Goal: Task Accomplishment & Management: Manage account settings

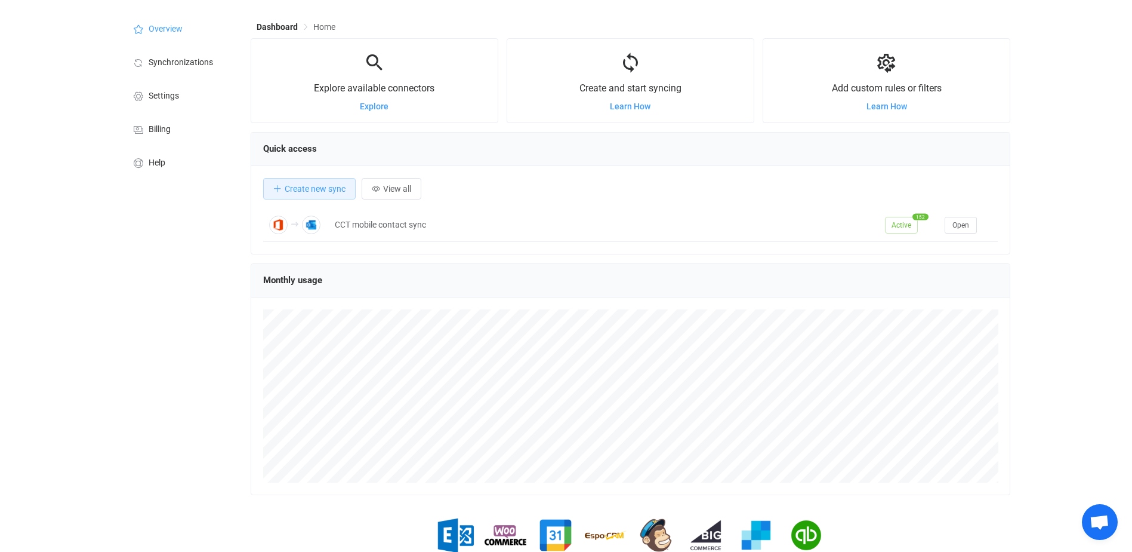
scroll to position [22, 0]
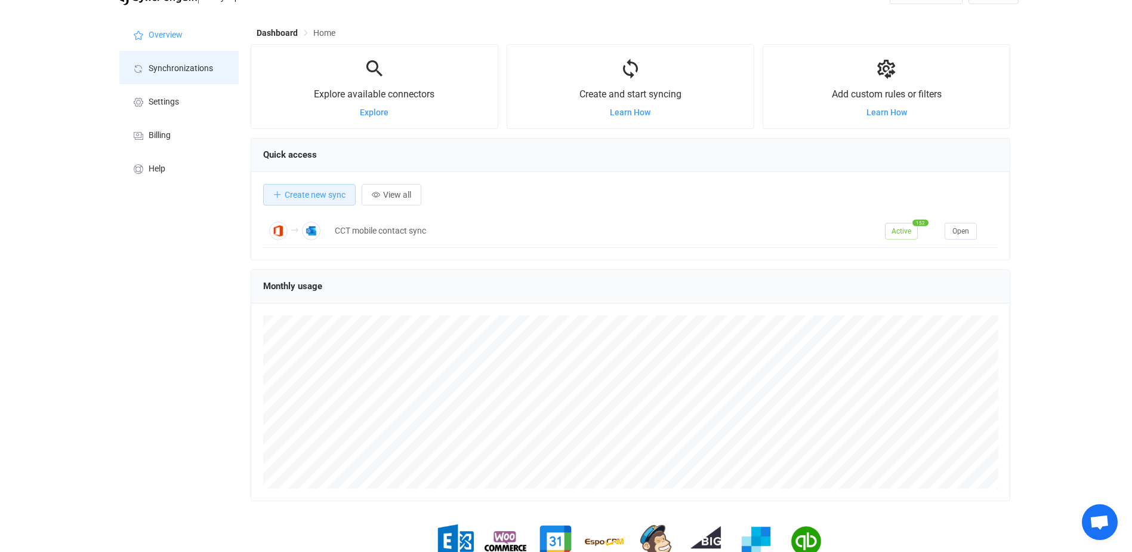
click at [190, 70] on span "Synchronizations" at bounding box center [181, 69] width 64 height 10
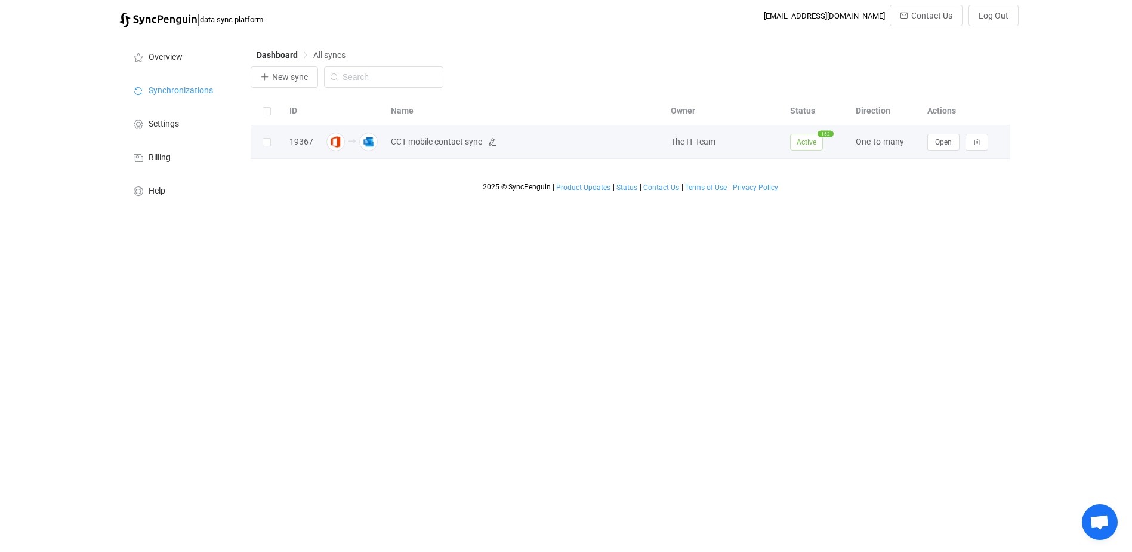
click at [439, 143] on span "CCT mobile contact sync" at bounding box center [436, 142] width 91 height 14
click at [943, 146] on span "Open" at bounding box center [943, 142] width 17 height 8
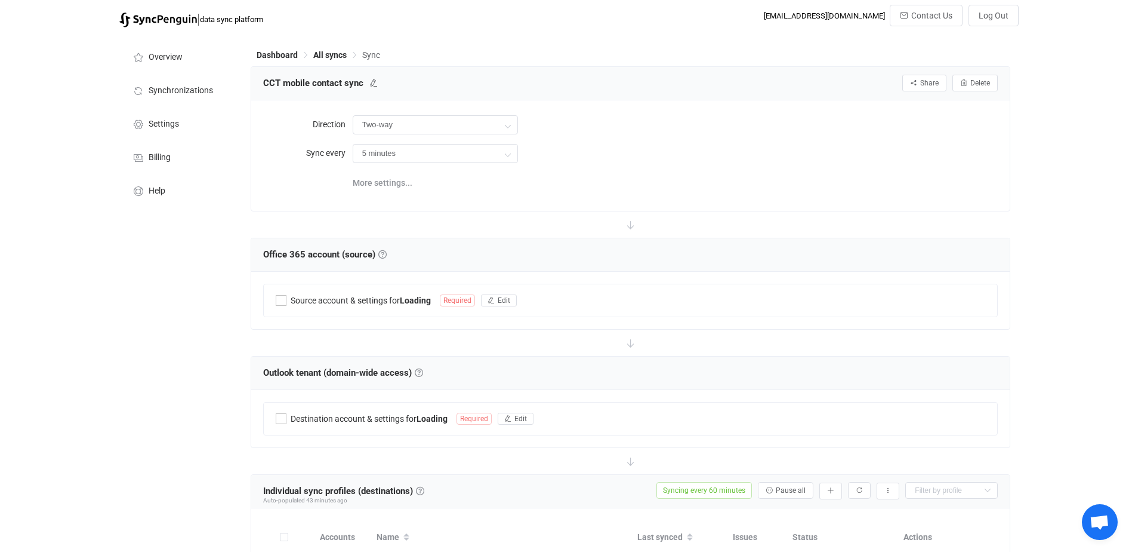
type input "Office 365 → Outlook (one to many)"
type input "1 hour"
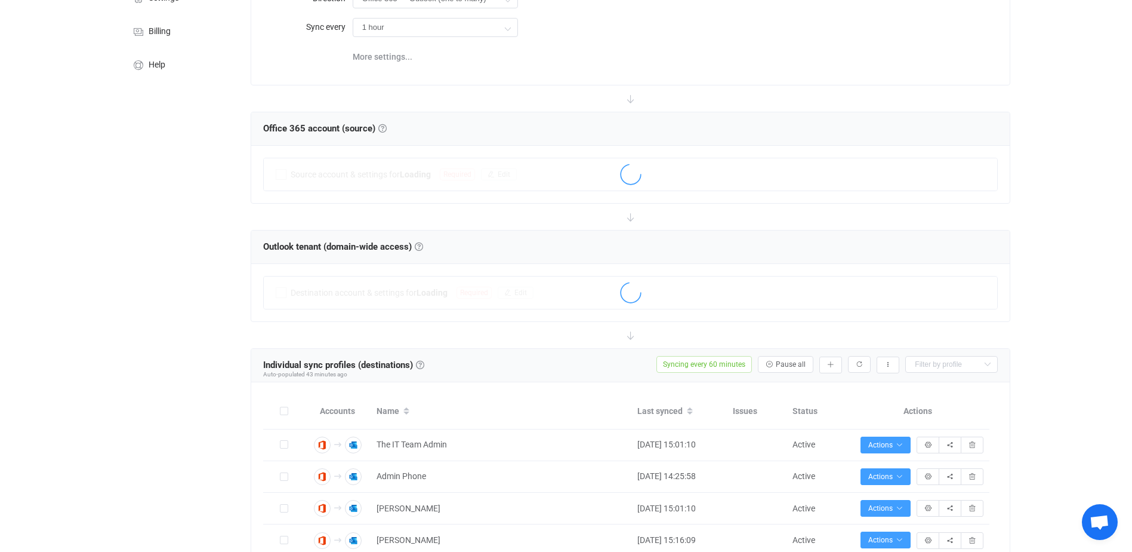
scroll to position [15, 0]
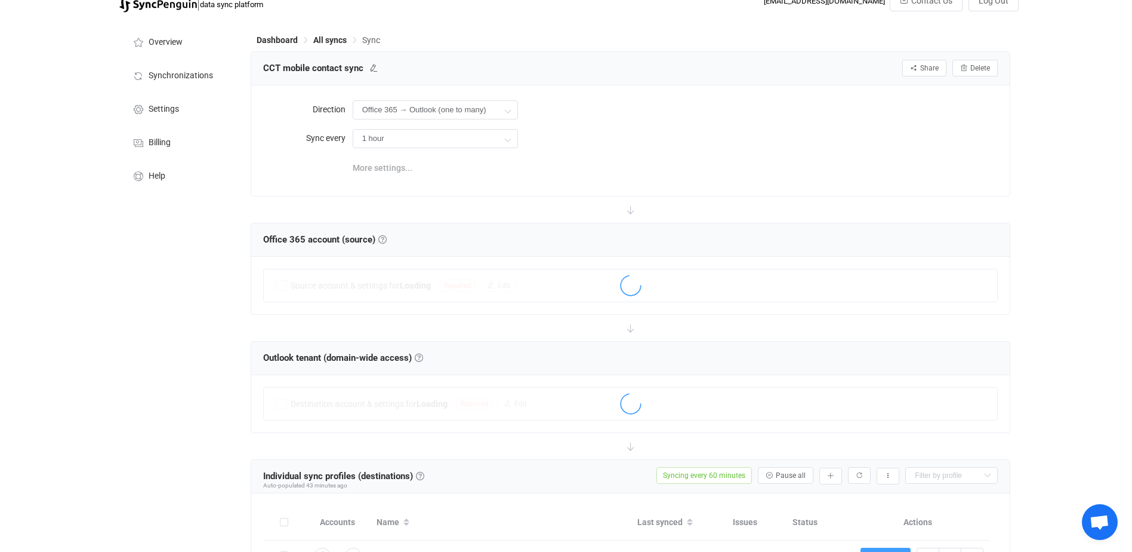
click at [384, 168] on span "More settings..." at bounding box center [383, 168] width 60 height 24
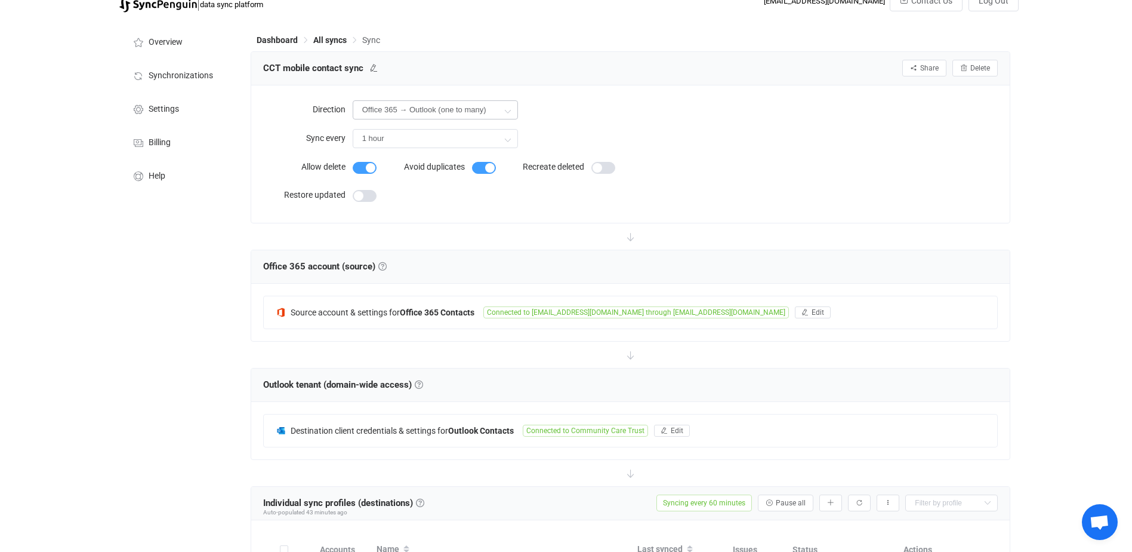
click at [510, 107] on icon at bounding box center [507, 111] width 15 height 24
drag, startPoint x: 641, startPoint y: 129, endPoint x: 555, endPoint y: 121, distance: 86.3
click at [555, 121] on form "Direction Office 365 → Outlook (one to many) Sync every 1 hour 10 minutes 15 mi…" at bounding box center [630, 123] width 735 height 53
click at [555, 121] on div "Office 365 → Outlook (one to many)" at bounding box center [676, 109] width 646 height 24
click at [513, 136] on div "1 hour 10 minutes 15 minutes 30 minutes 1 hour 2 hours 4 hours 8 hours 12 hours…" at bounding box center [676, 138] width 646 height 24
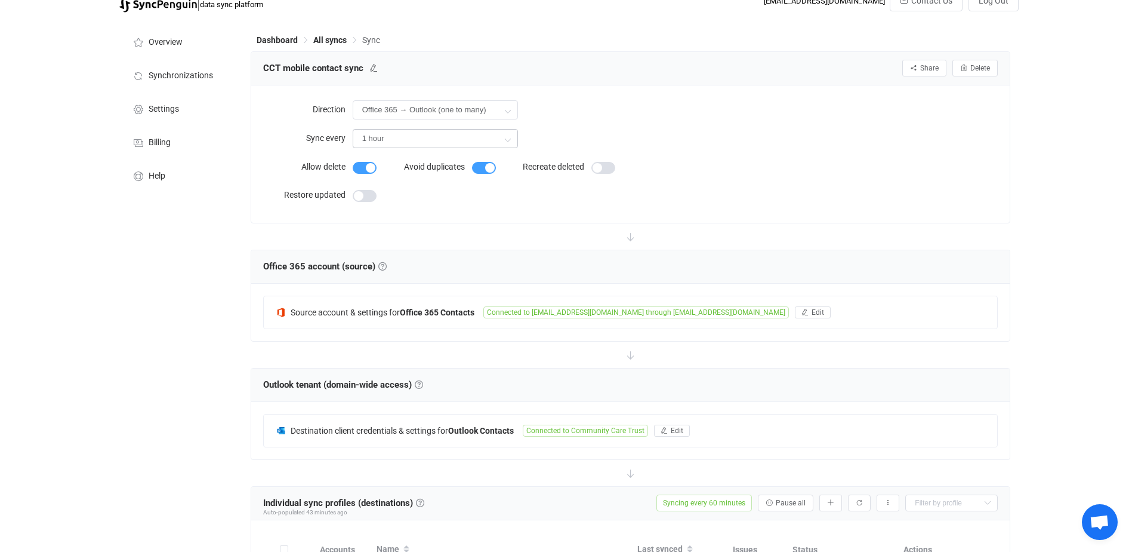
click at [513, 136] on icon at bounding box center [507, 139] width 15 height 24
click at [653, 138] on div "1 hour" at bounding box center [676, 138] width 646 height 24
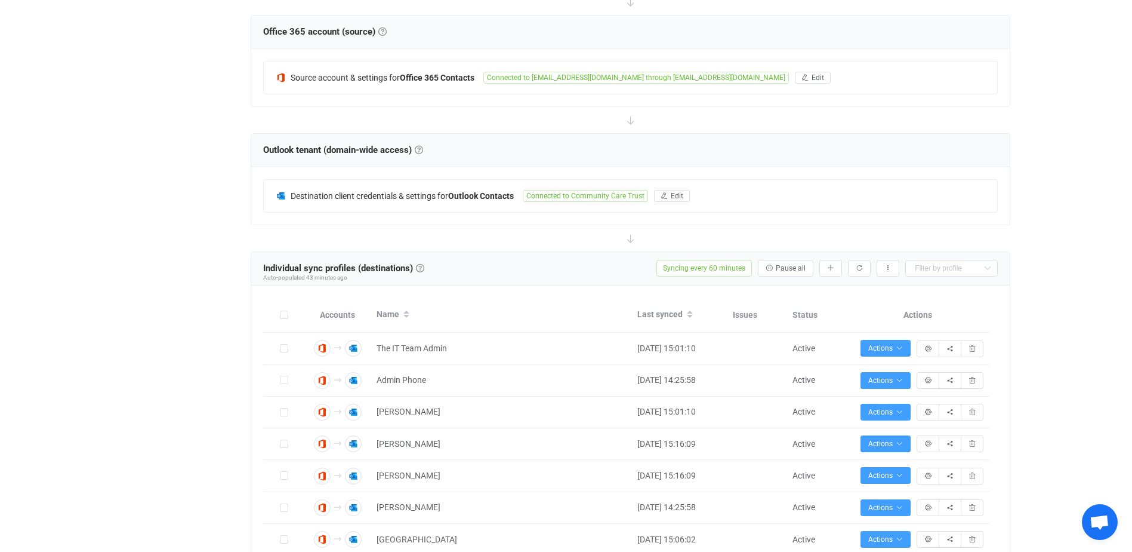
scroll to position [309, 0]
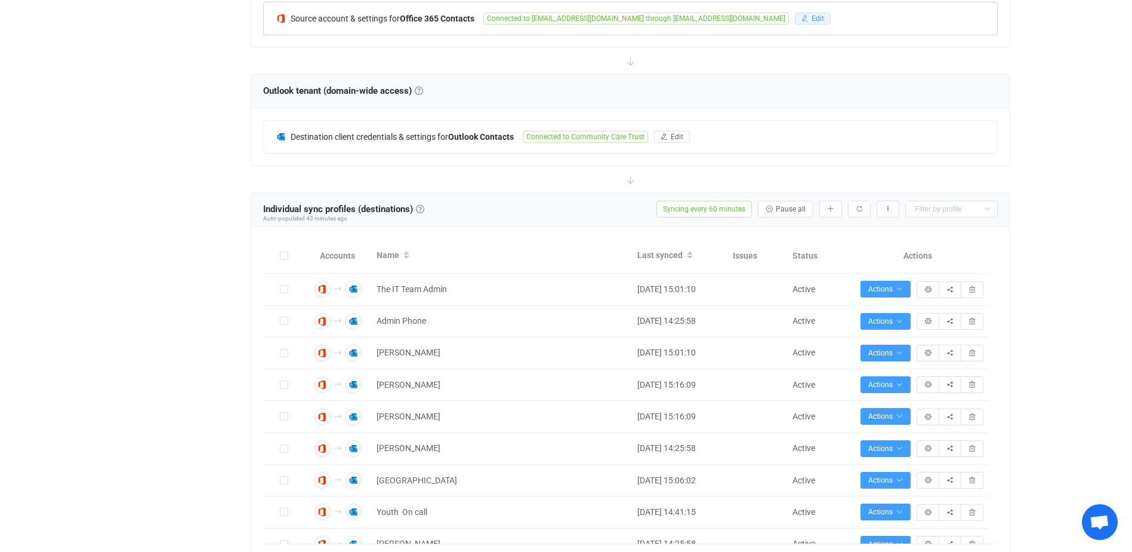
click at [826, 24] on button "Edit" at bounding box center [813, 19] width 36 height 12
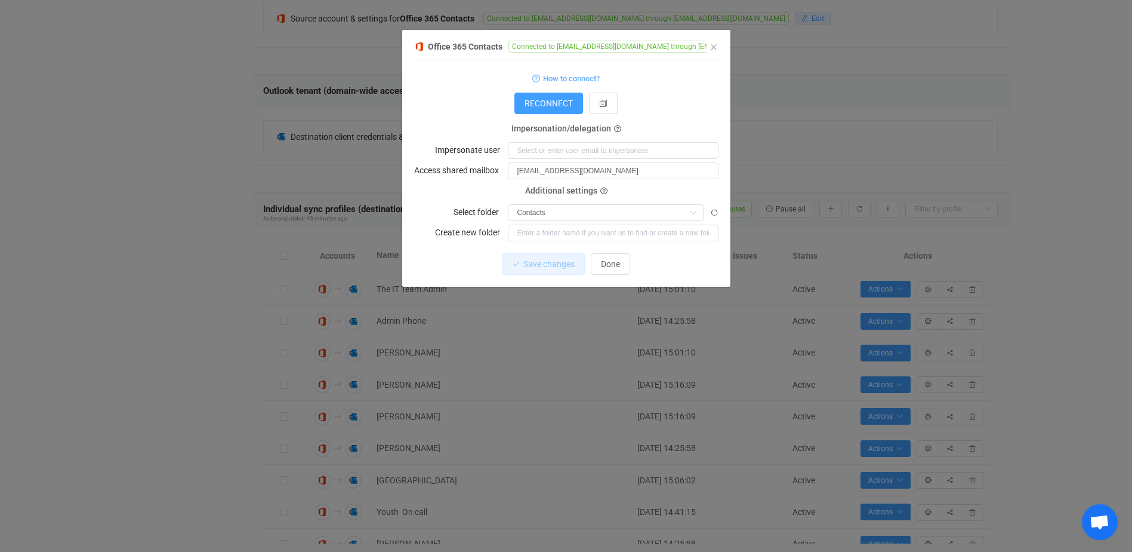
scroll to position [147, 0]
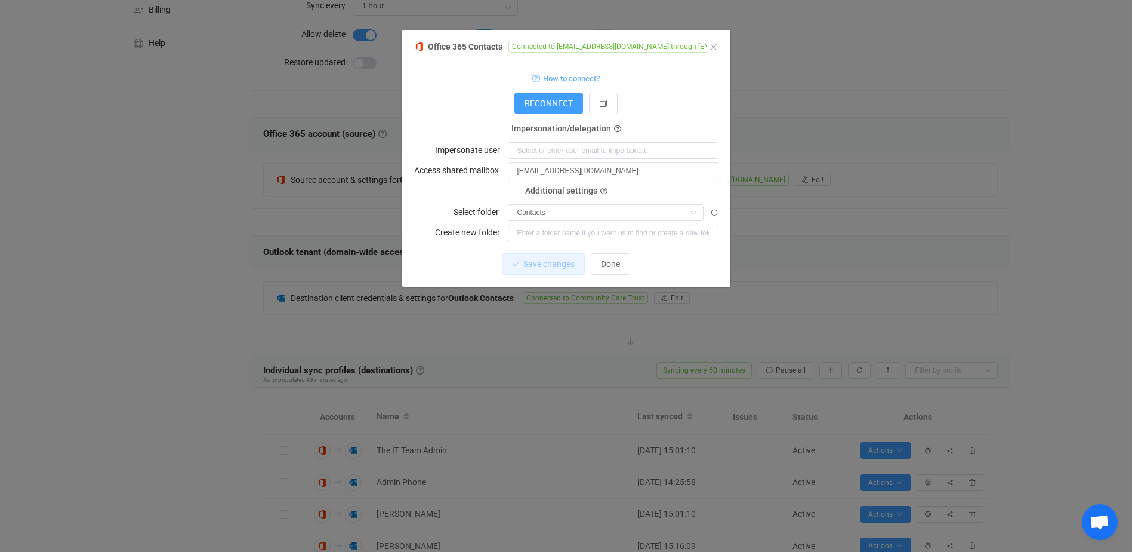
click at [234, 217] on div "Office 365 Contacts Connected to [EMAIL_ADDRESS][DOMAIN_NAME] through [EMAIL_AD…" at bounding box center [566, 276] width 1132 height 552
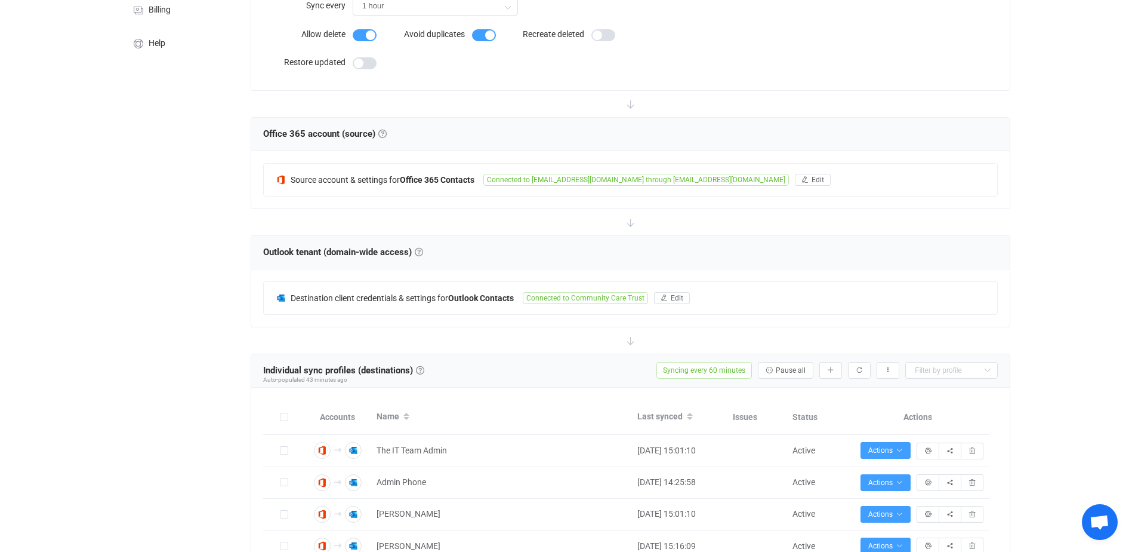
click at [678, 304] on div "Destination client credentials & settings for Outlook Contacts Connected to Com…" at bounding box center [631, 298] width 734 height 32
click at [0, 0] on div at bounding box center [0, 0] width 0 height 0
click at [676, 297] on span "Edit" at bounding box center [677, 298] width 13 height 8
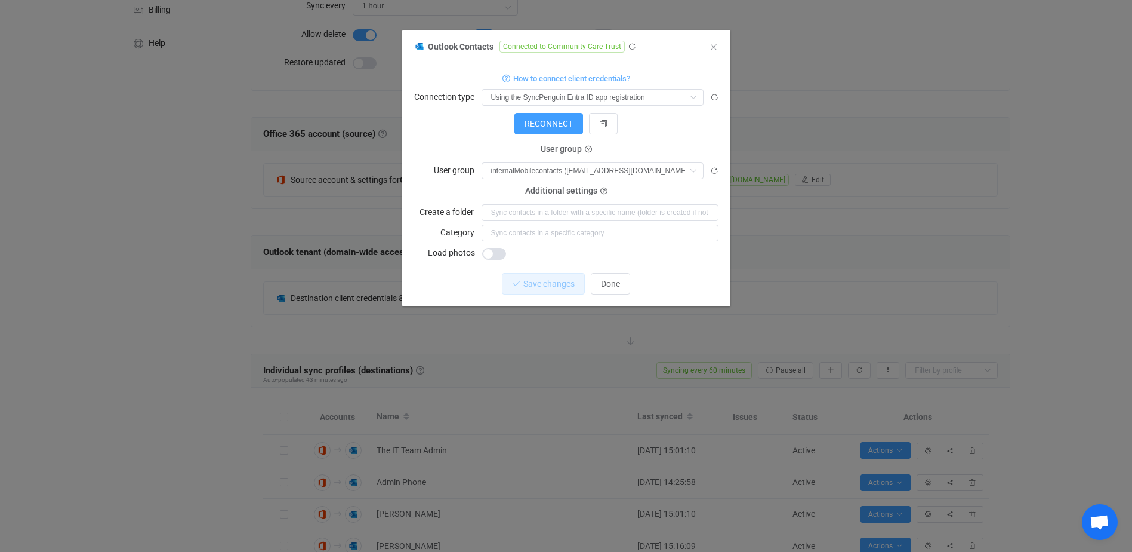
click at [676, 297] on div "1 { { "connectionType": "default", "accessToken": "***", "tenantIdDefaultApp": …" at bounding box center [566, 183] width 304 height 246
click at [162, 230] on div "Outlook Contacts Connected to Community Care Trust 1 { { "connectionType": "def…" at bounding box center [566, 276] width 1132 height 552
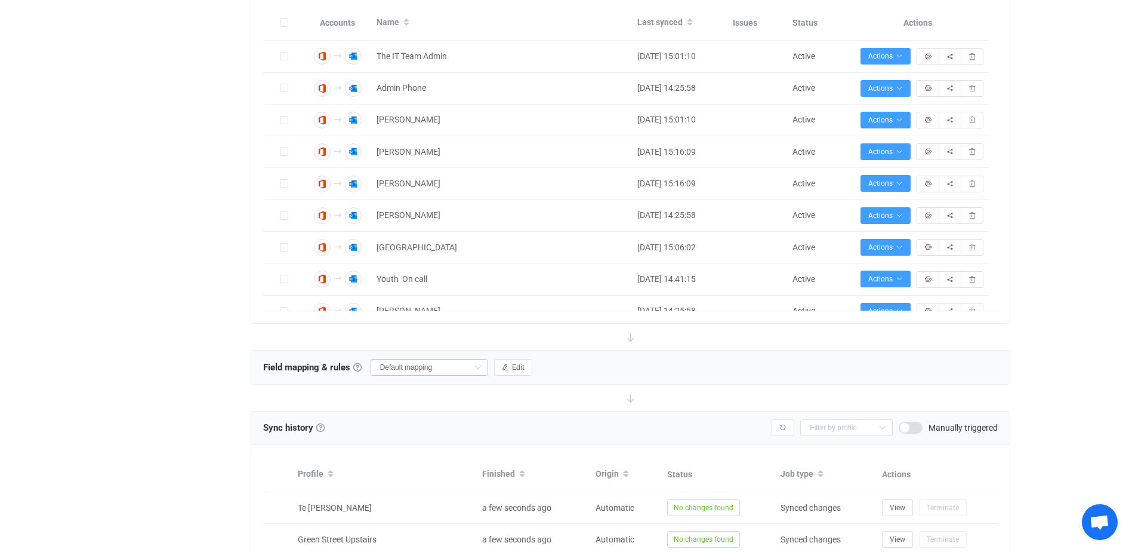
scroll to position [508, 0]
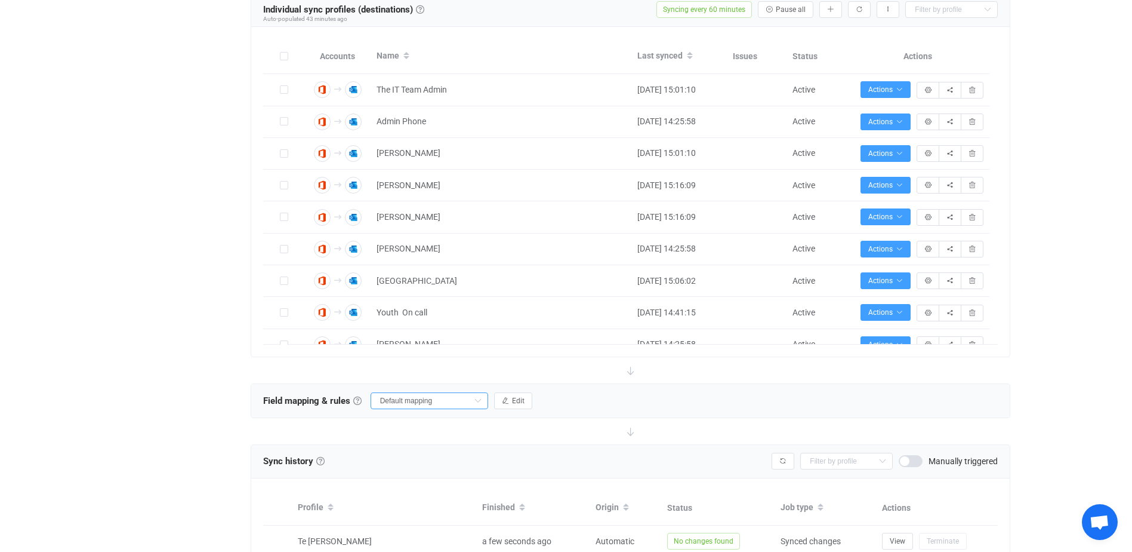
click at [467, 400] on input "Default mapping" at bounding box center [430, 400] width 118 height 17
click at [218, 355] on div "Overview Synchronizations Settings Billing Help" at bounding box center [178, 221] width 131 height 1392
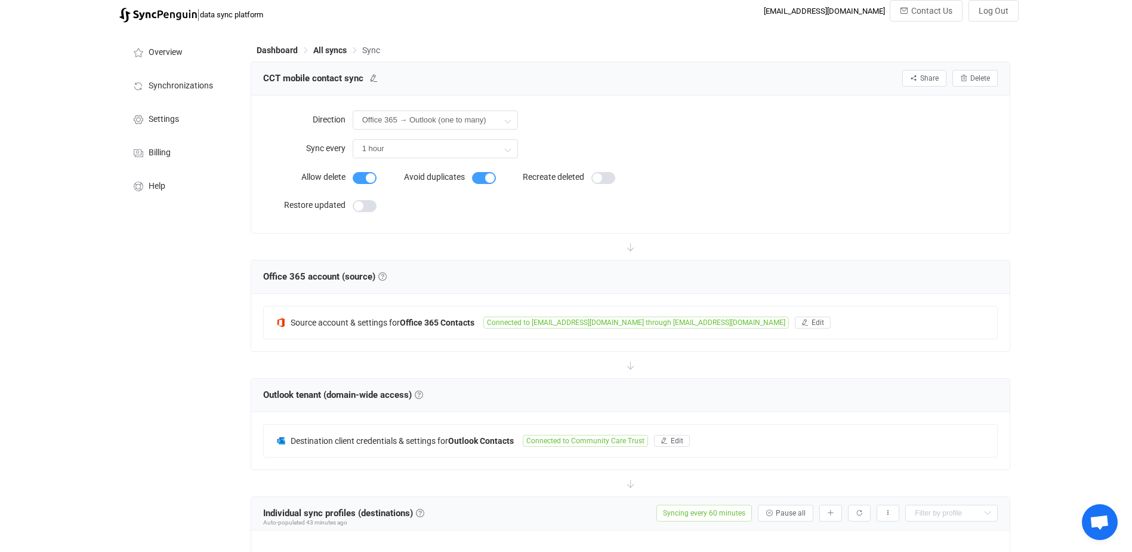
scroll to position [0, 0]
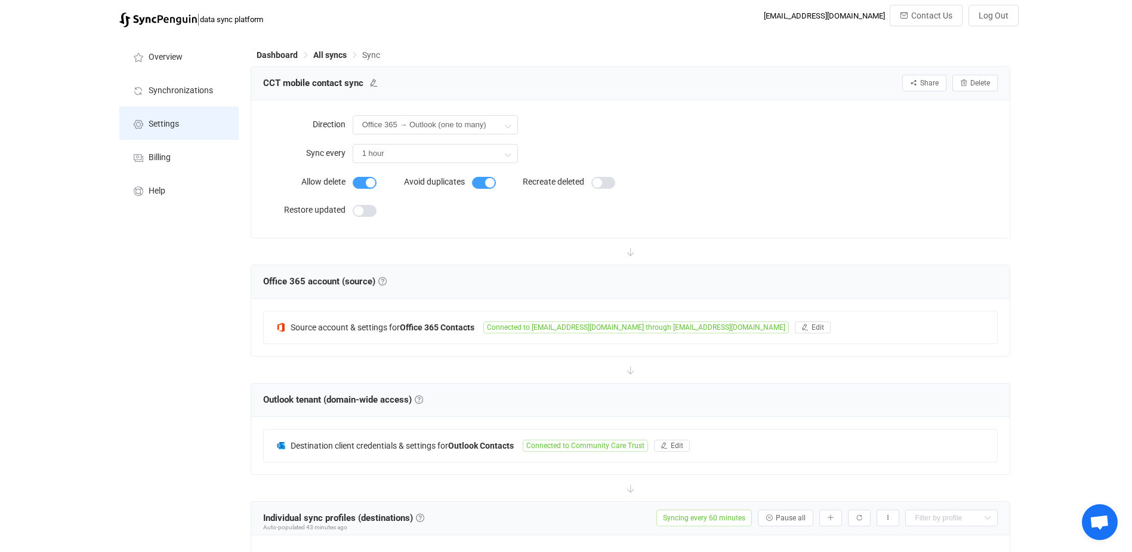
click at [187, 119] on li "Settings" at bounding box center [178, 122] width 119 height 33
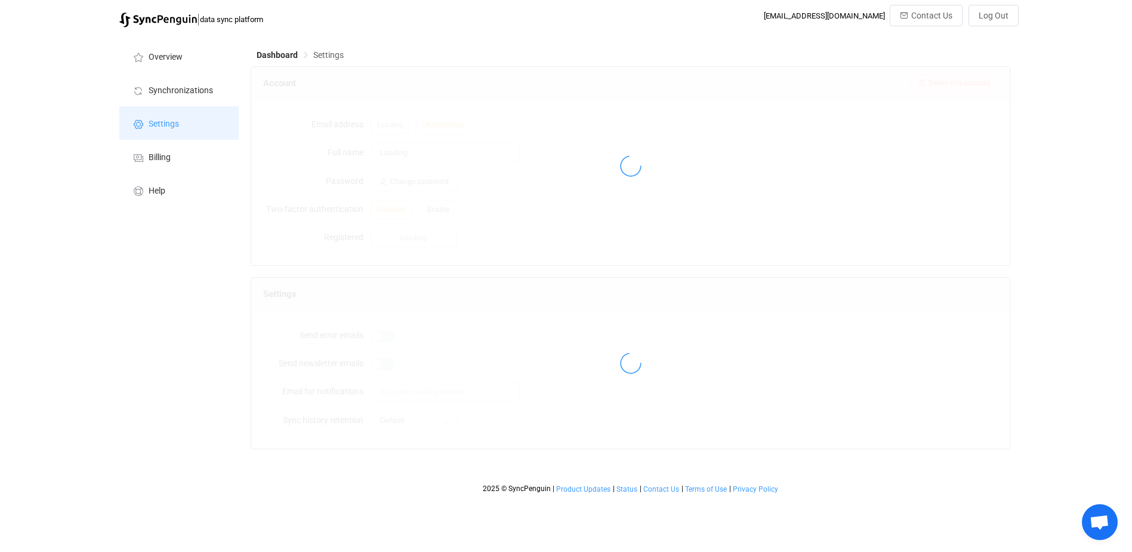
type input "The IT Team"
type input "[EMAIL_ADDRESS][DOMAIN_NAME]"
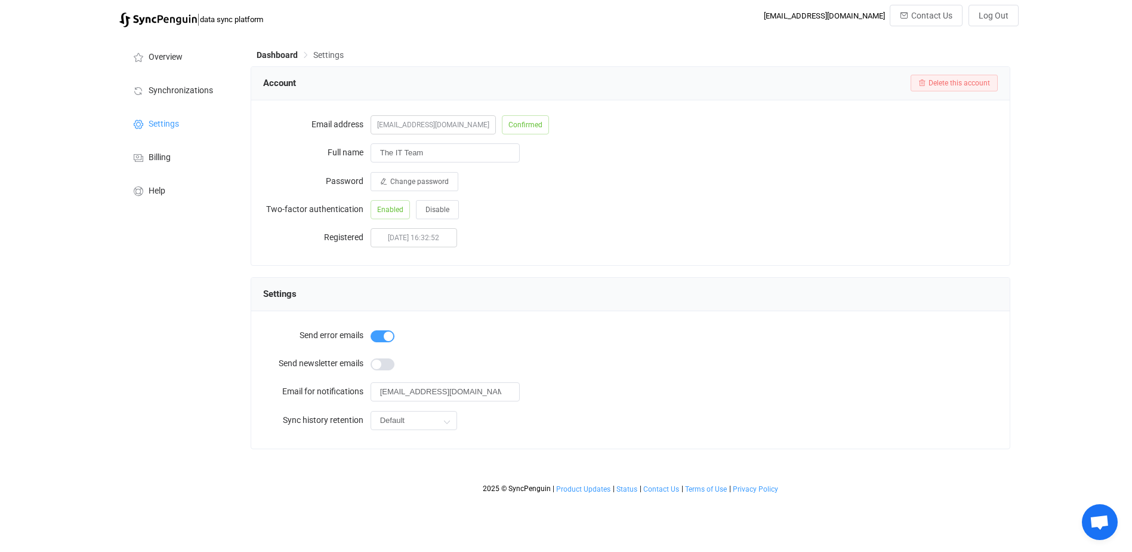
click at [1108, 531] on span "Open chat" at bounding box center [1100, 522] width 36 height 36
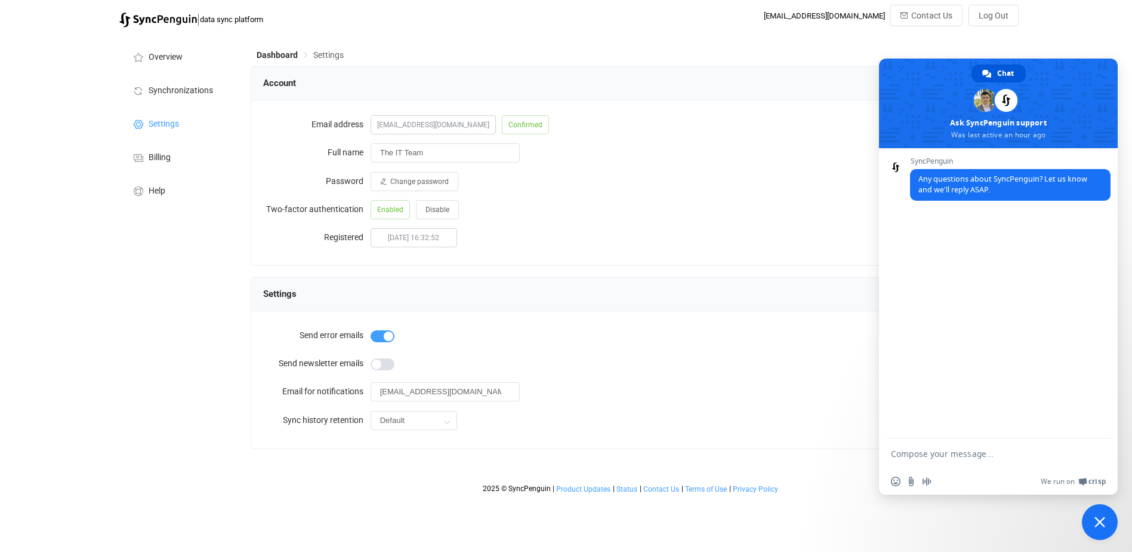
click at [761, 269] on div "Account Delete this account Email address [EMAIL_ADDRESS][DOMAIN_NAME] Confirme…" at bounding box center [631, 263] width 761 height 394
click at [1091, 510] on span "Close chat" at bounding box center [1100, 522] width 36 height 36
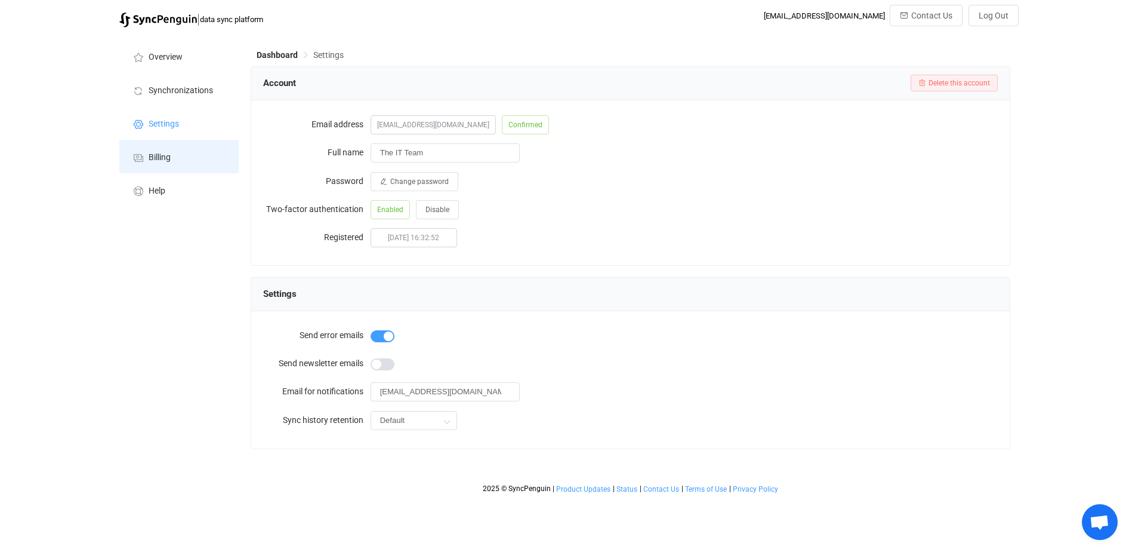
click at [165, 156] on span "Billing" at bounding box center [160, 158] width 22 height 10
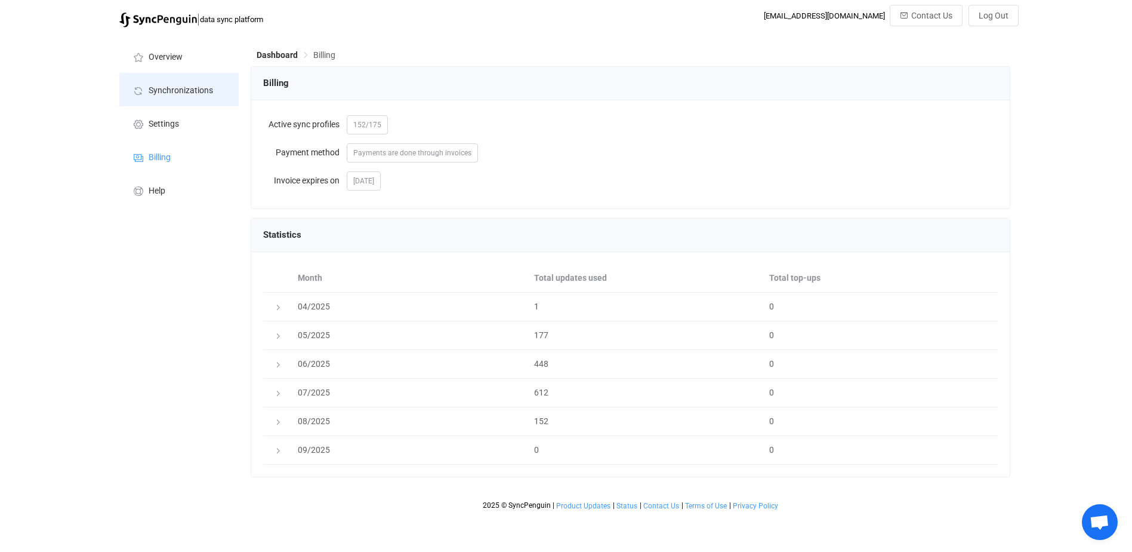
click at [171, 78] on li "Synchronizations" at bounding box center [178, 89] width 119 height 33
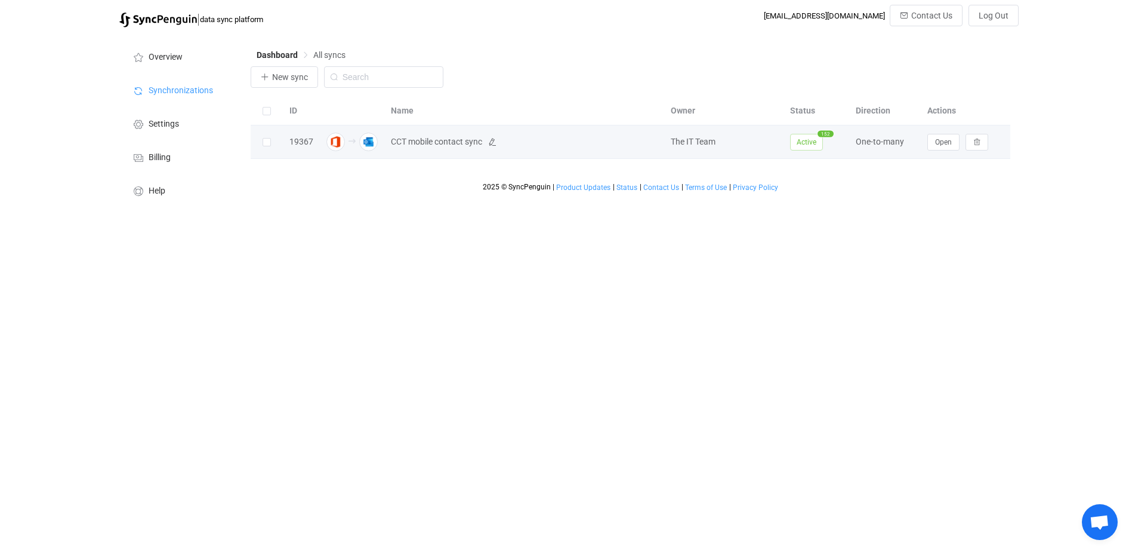
click at [408, 146] on span "CCT mobile contact sync" at bounding box center [436, 142] width 91 height 14
click at [805, 146] on span "Active" at bounding box center [806, 142] width 33 height 17
click at [944, 146] on span "Open" at bounding box center [943, 142] width 17 height 8
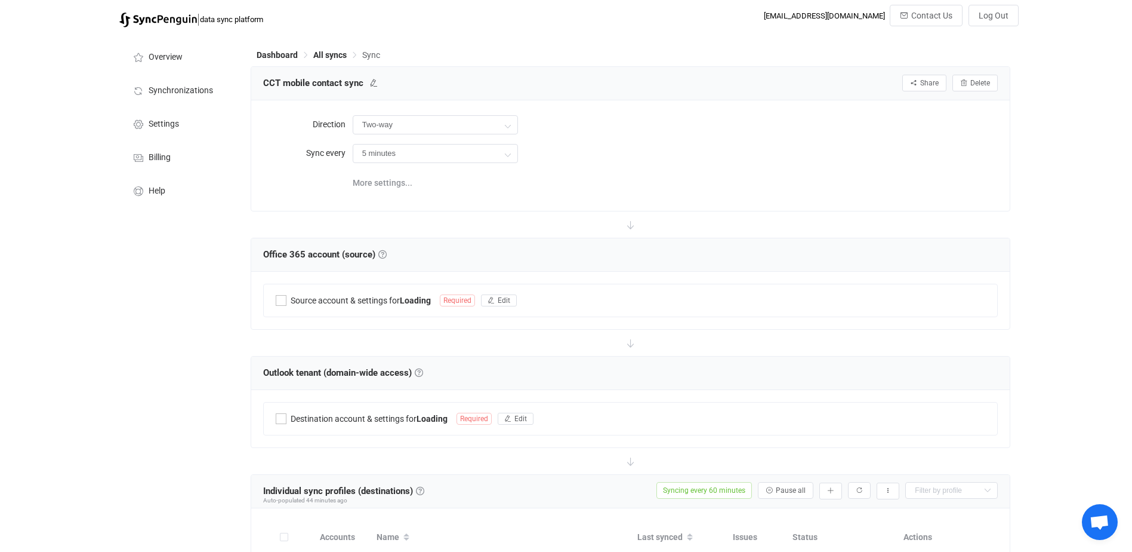
type input "Office 365 → Outlook (one to many)"
type input "1 hour"
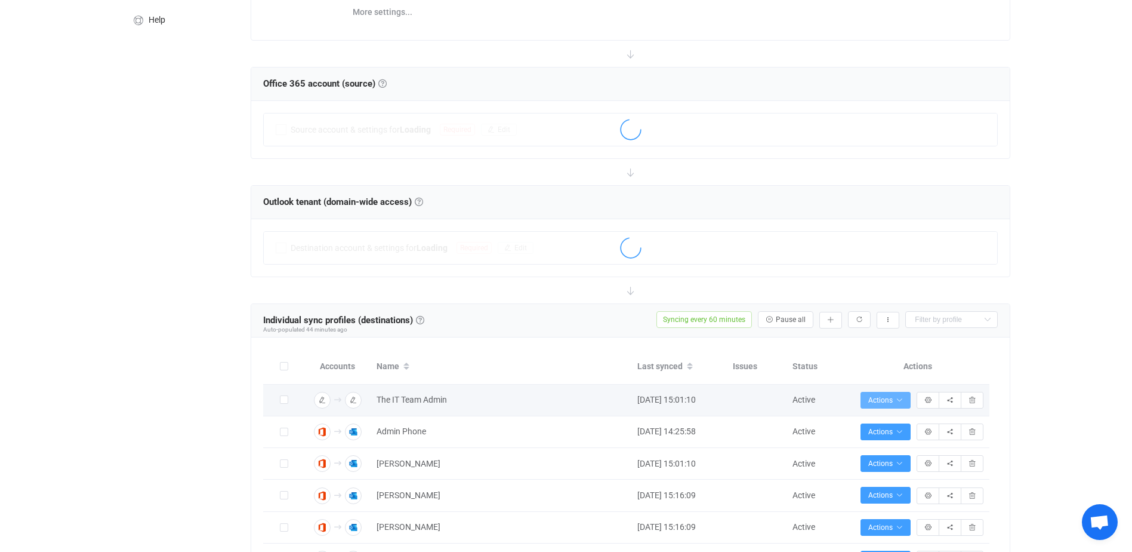
click at [900, 396] on icon "button" at bounding box center [899, 399] width 7 height 7
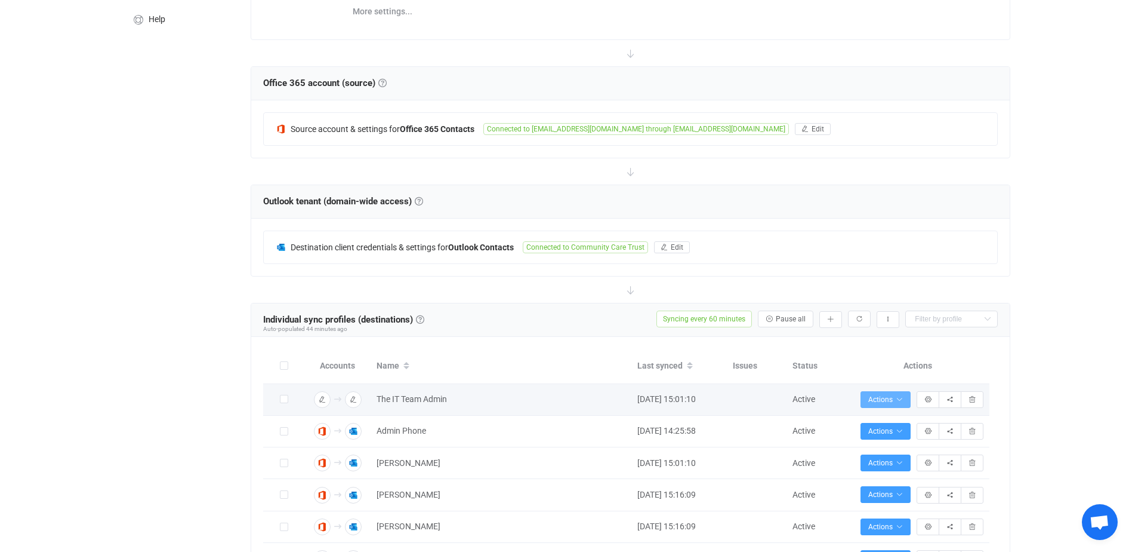
click at [895, 395] on span "Actions" at bounding box center [886, 399] width 35 height 8
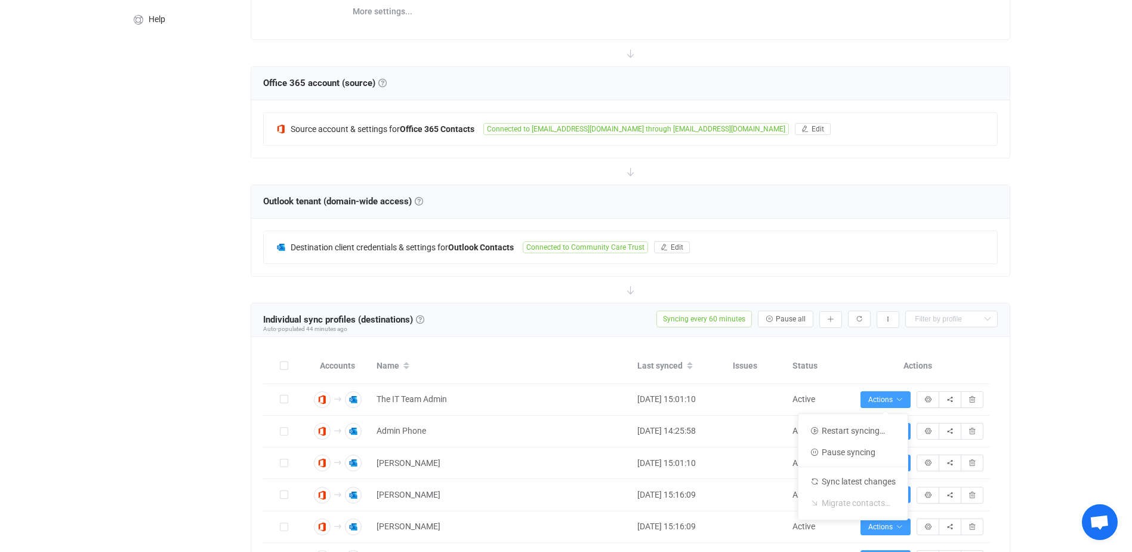
click at [1044, 356] on div "| data sync platform [EMAIL_ADDRESS][DOMAIN_NAME] Contact Us Log Out Overview S…" at bounding box center [566, 529] width 1132 height 1393
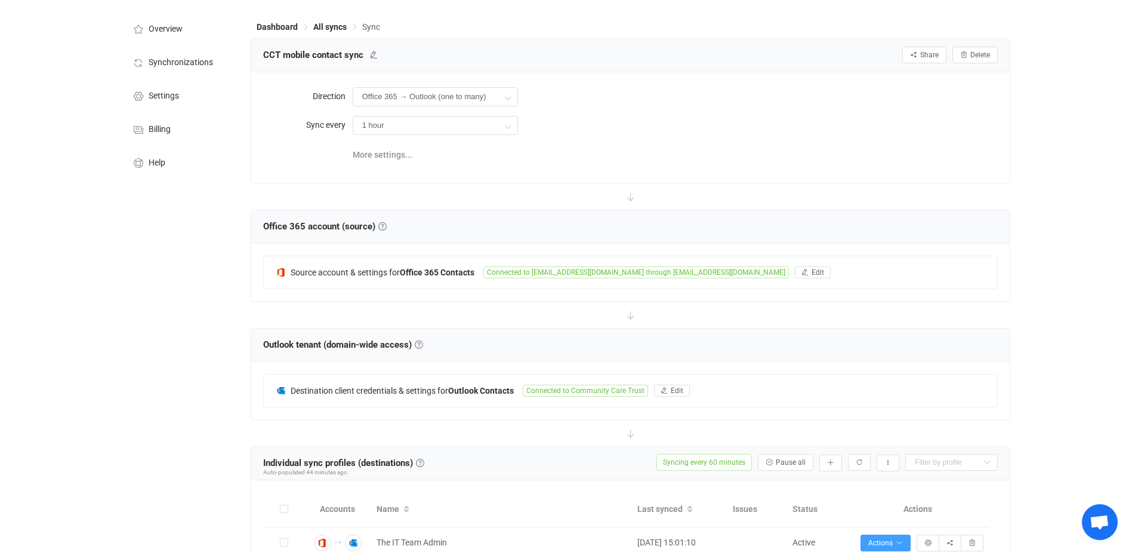
scroll to position [0, 0]
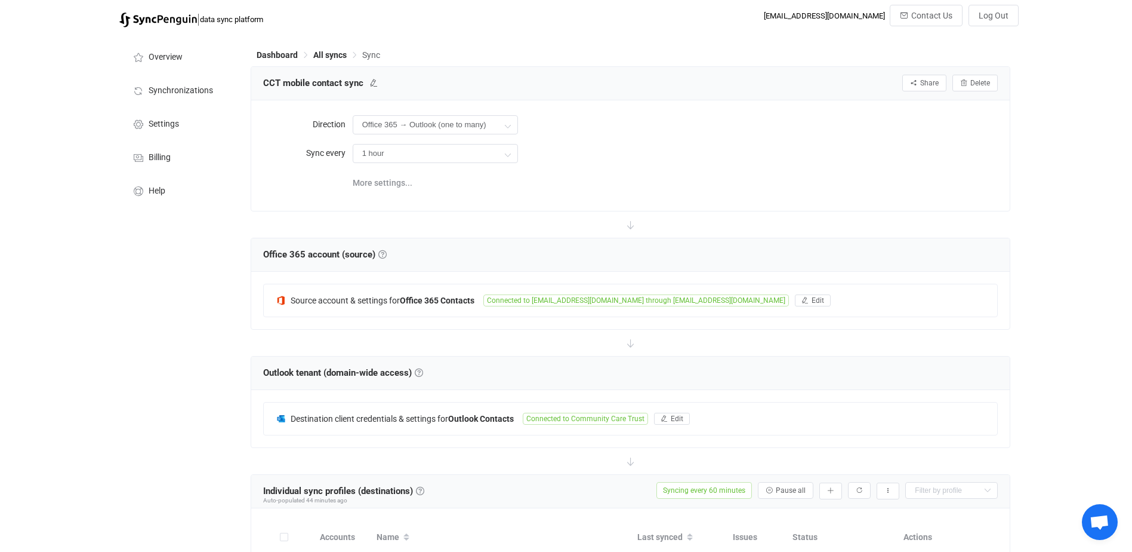
click at [714, 489] on span "Syncing every 60 minutes" at bounding box center [705, 490] width 96 height 17
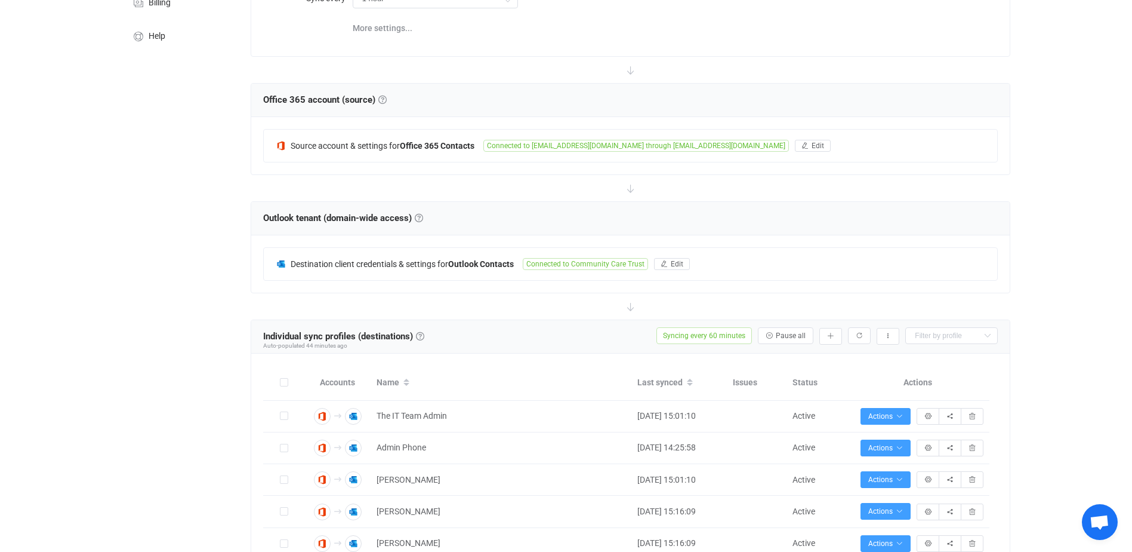
scroll to position [156, 0]
click at [883, 328] on button "button" at bounding box center [888, 335] width 23 height 17
click at [802, 389] on li "Enable auto-populating…" at bounding box center [828, 387] width 135 height 21
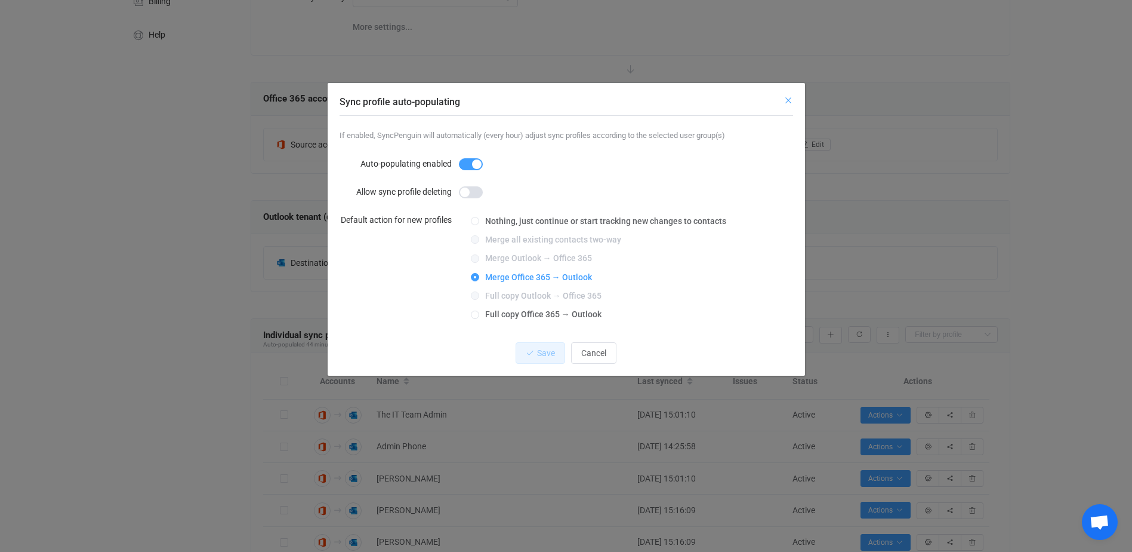
click at [787, 99] on icon "Close" at bounding box center [789, 101] width 10 height 10
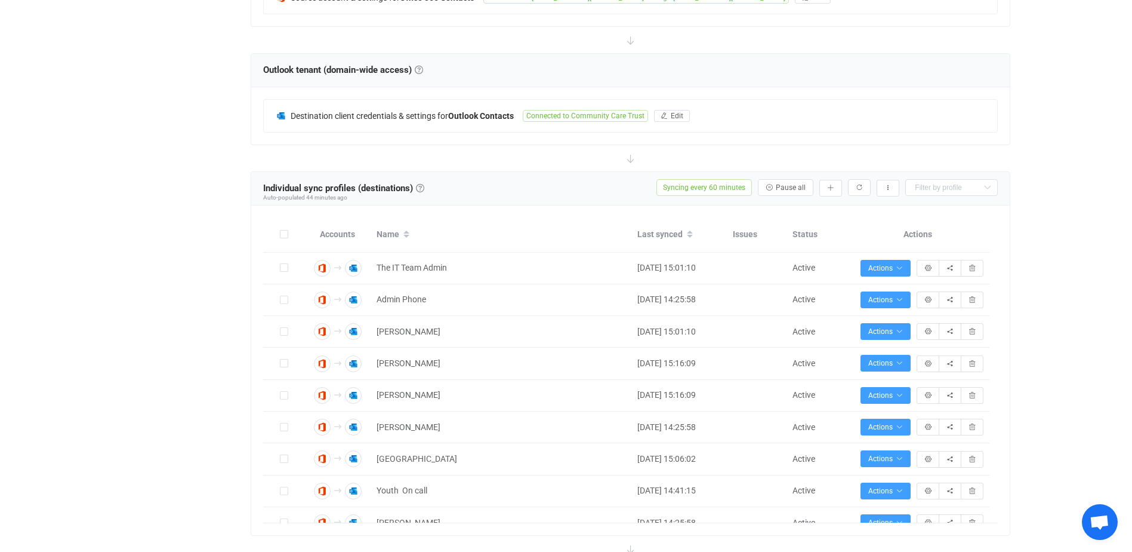
scroll to position [304, 0]
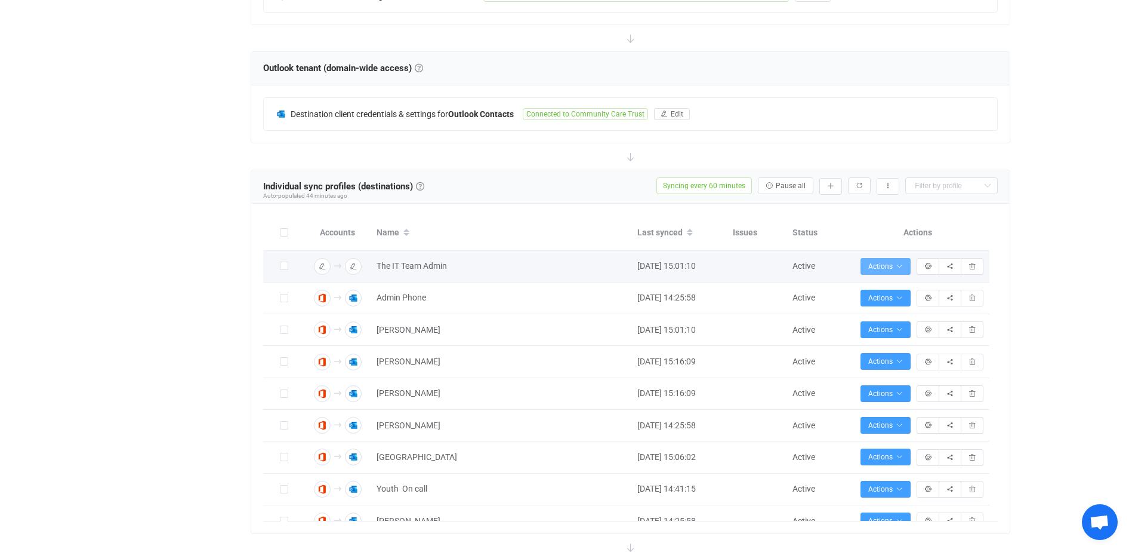
click at [898, 264] on icon "button" at bounding box center [899, 266] width 7 height 7
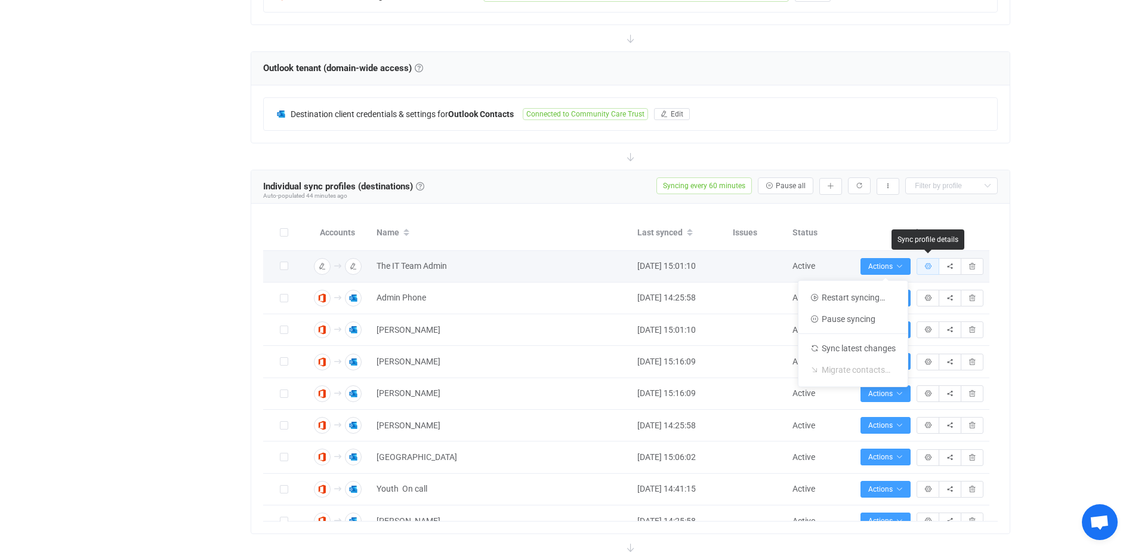
click at [926, 264] on icon "button" at bounding box center [928, 266] width 7 height 7
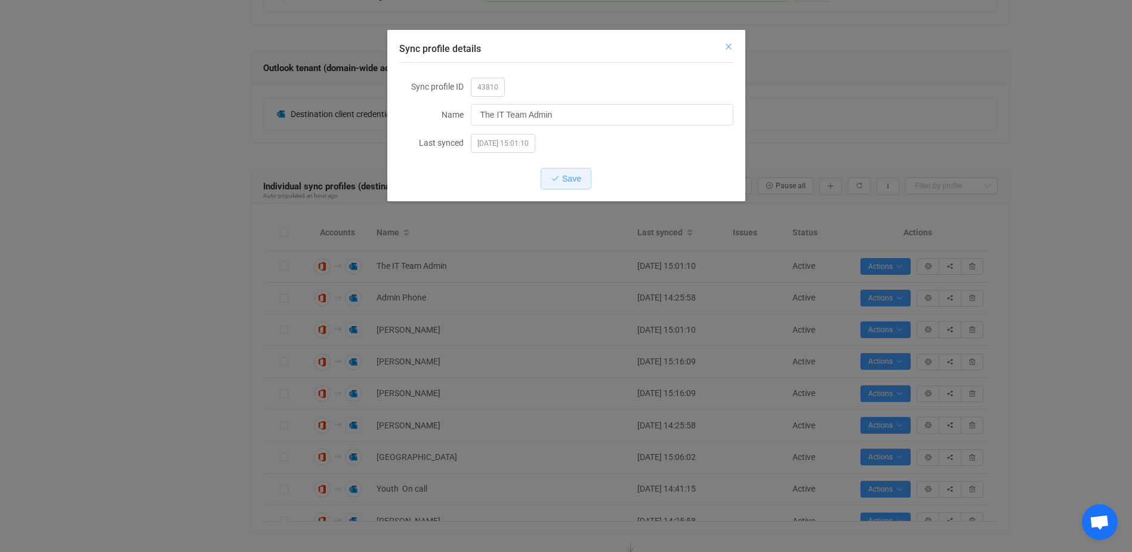
click at [731, 44] on icon "Close" at bounding box center [729, 47] width 10 height 10
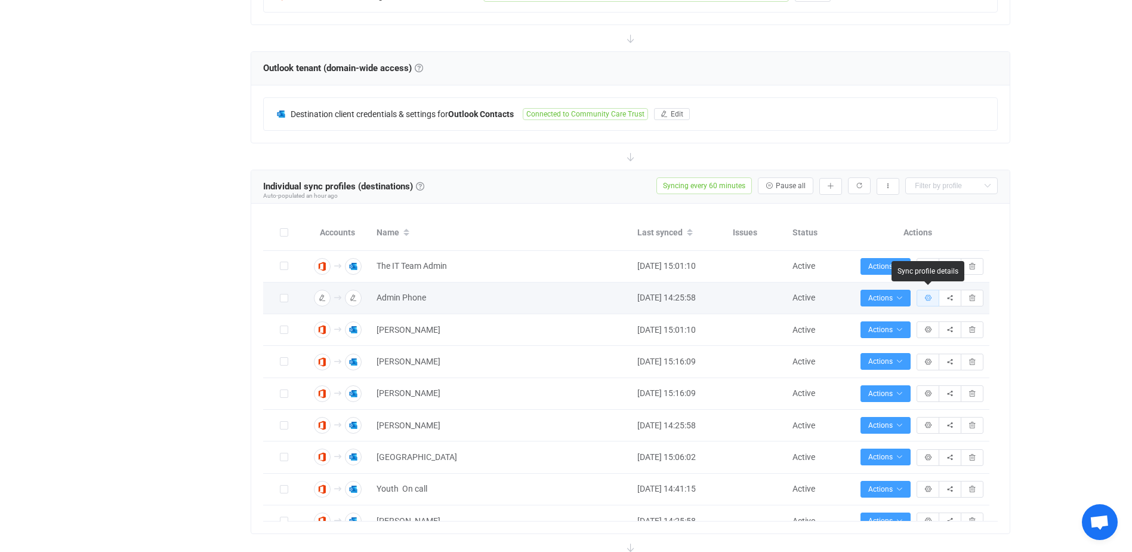
click at [924, 294] on button "button" at bounding box center [928, 298] width 23 height 17
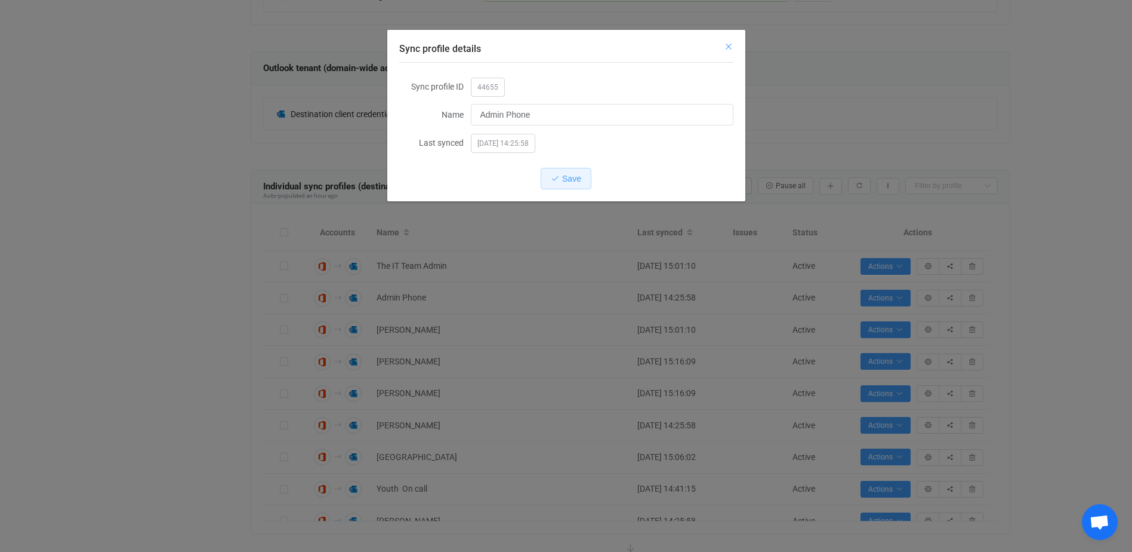
click at [729, 44] on icon "Close" at bounding box center [729, 47] width 10 height 10
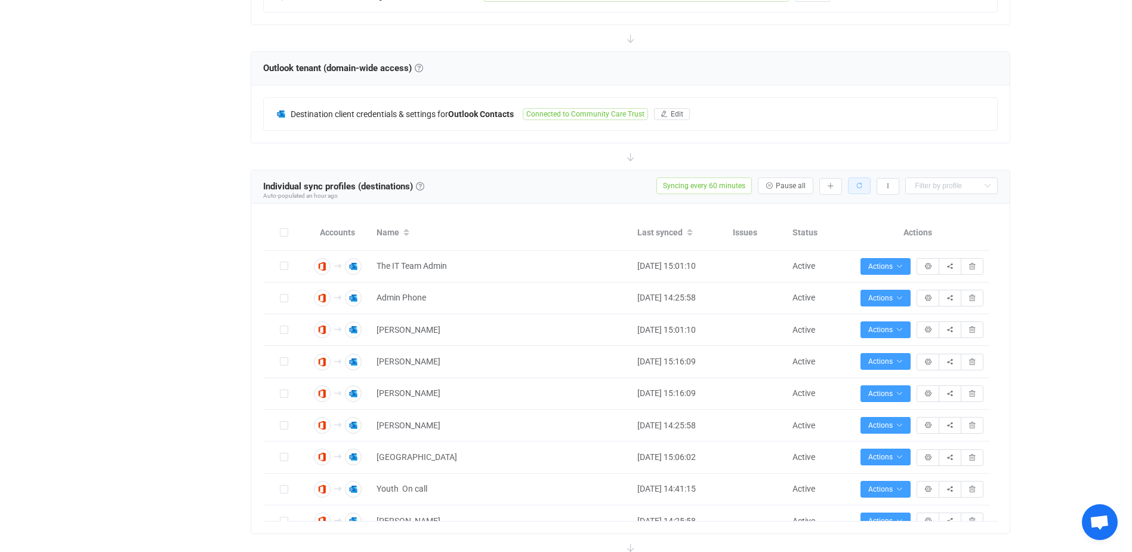
click at [858, 187] on icon "button" at bounding box center [859, 185] width 7 height 7
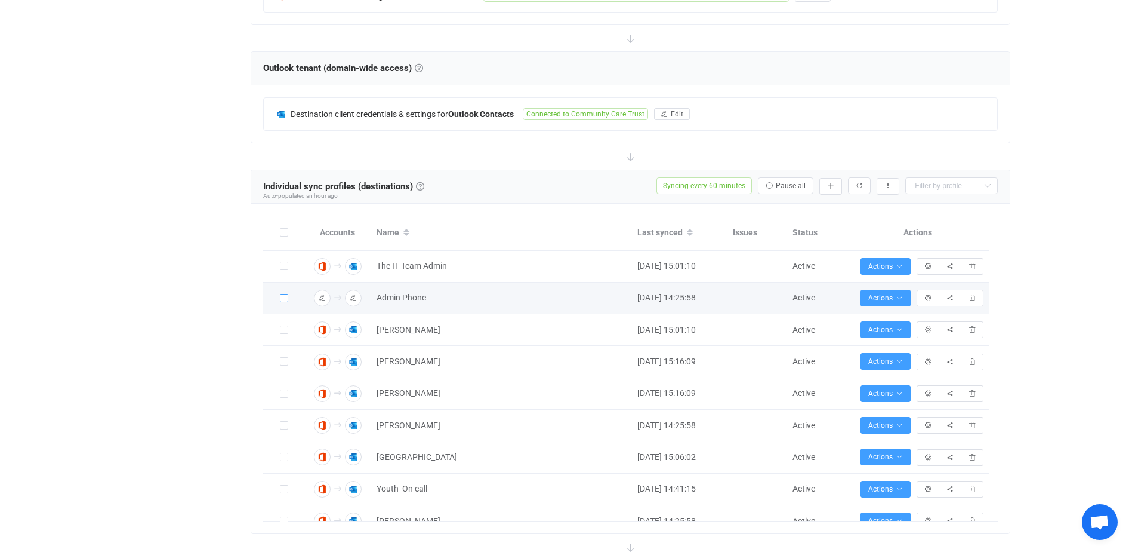
click at [284, 297] on span at bounding box center [284, 298] width 8 height 8
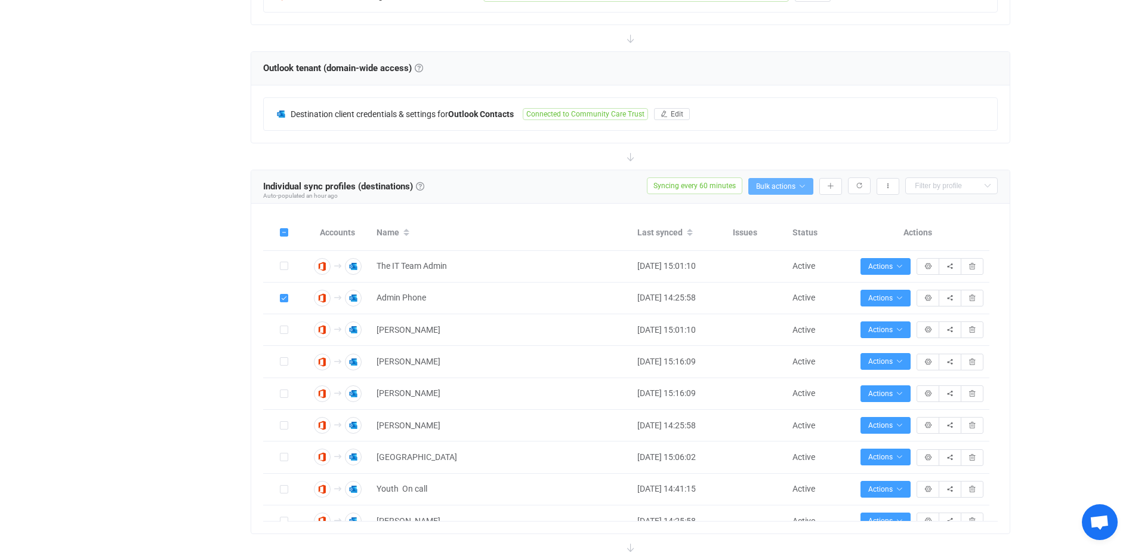
click at [807, 186] on button "Bulk actions" at bounding box center [781, 186] width 65 height 17
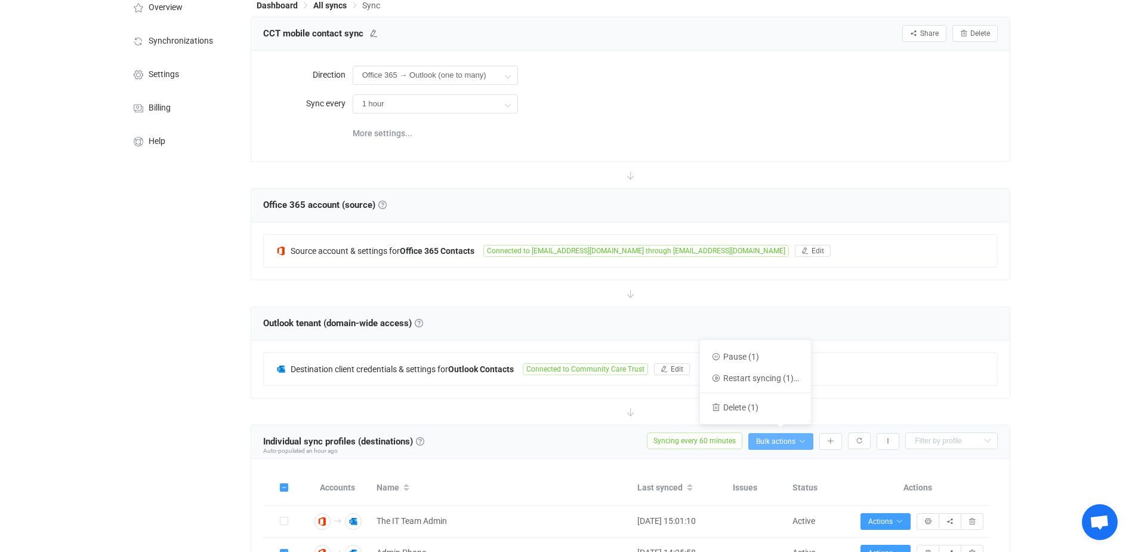
scroll to position [0, 0]
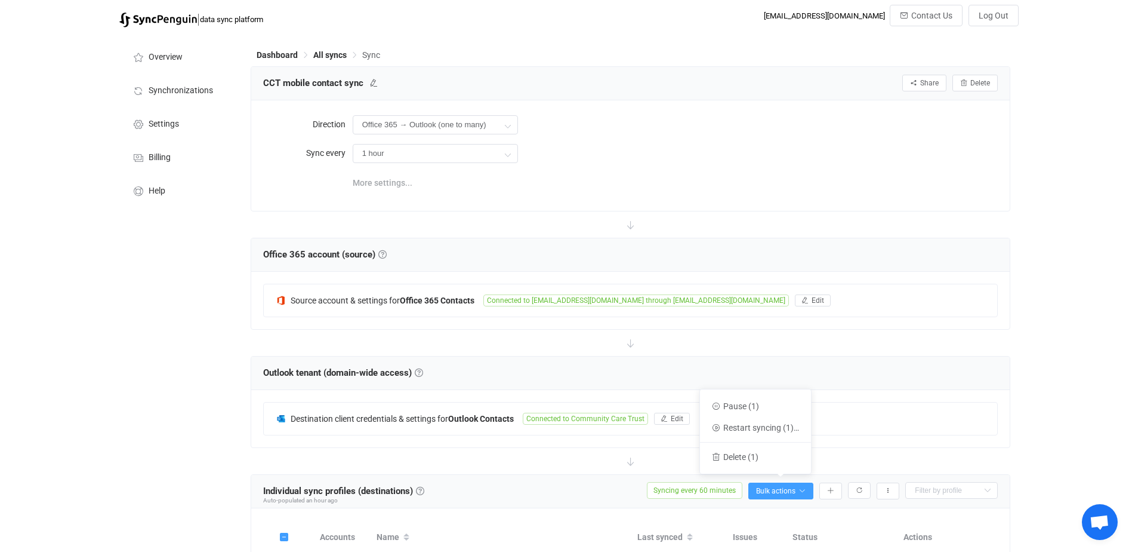
click at [374, 179] on span "More settings..." at bounding box center [383, 183] width 60 height 24
